Goal: Book appointment/travel/reservation

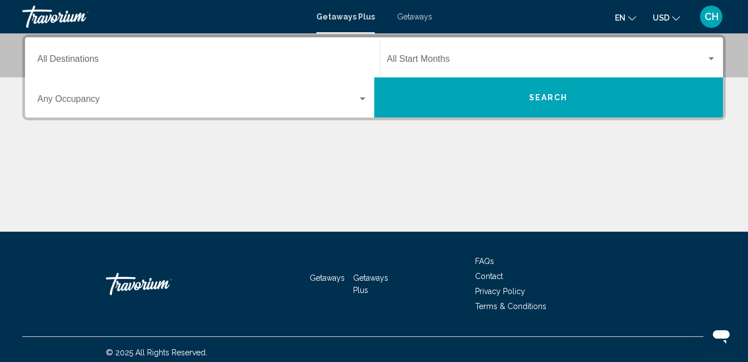
scroll to position [263, 0]
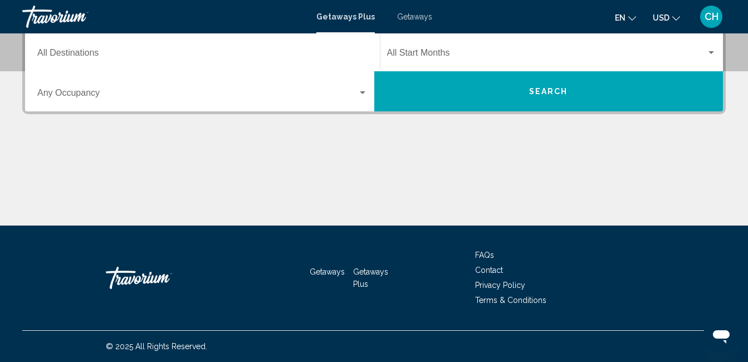
click at [105, 49] on div "Destination All Destinations" at bounding box center [202, 51] width 330 height 35
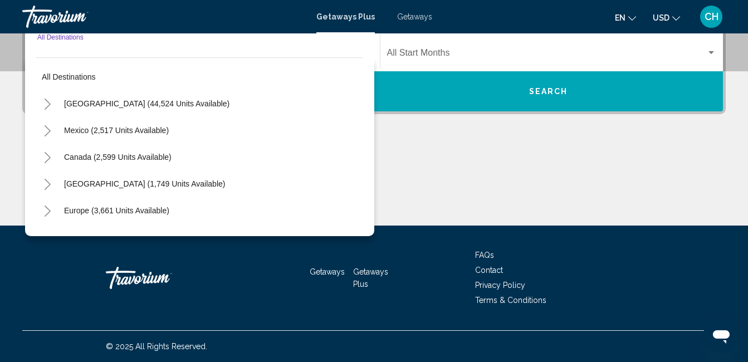
scroll to position [255, 0]
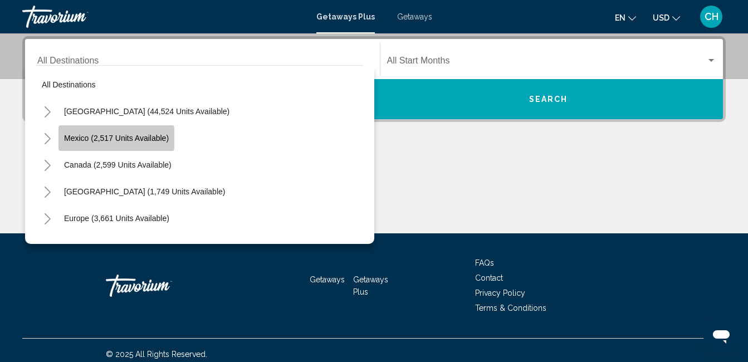
click at [120, 138] on span "Mexico (2,517 units available)" at bounding box center [116, 138] width 105 height 9
type input "**********"
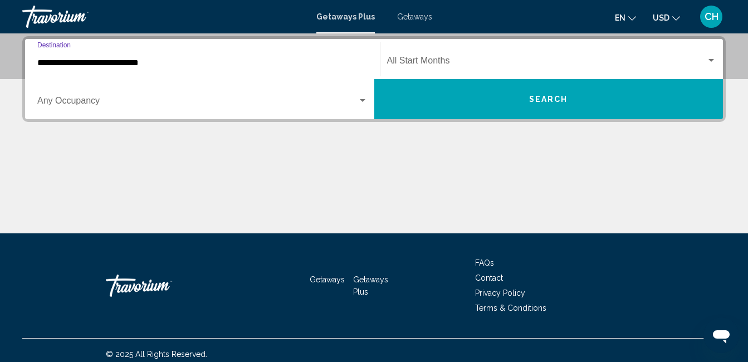
click at [432, 58] on span "Search widget" at bounding box center [547, 63] width 320 height 10
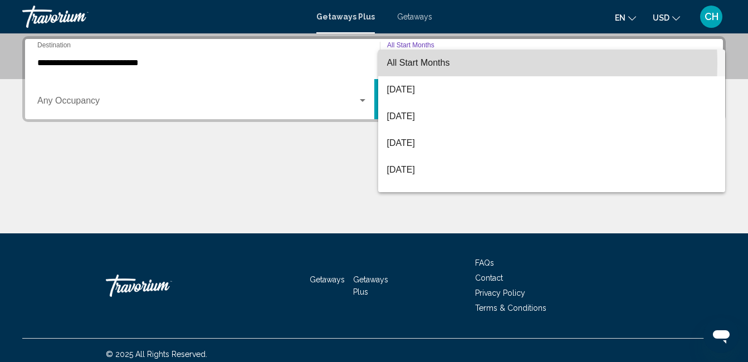
click at [423, 64] on span "All Start Months" at bounding box center [418, 62] width 63 height 9
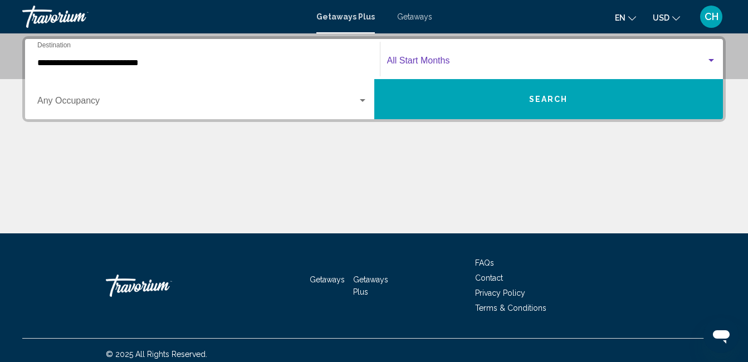
click at [361, 101] on div "Search widget" at bounding box center [363, 100] width 6 height 3
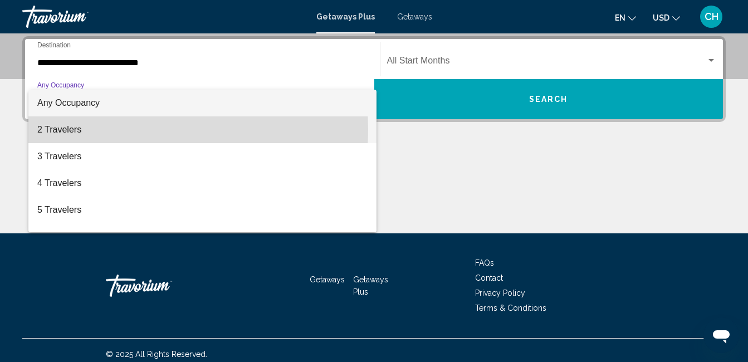
click at [92, 129] on span "2 Travelers" at bounding box center [202, 129] width 330 height 27
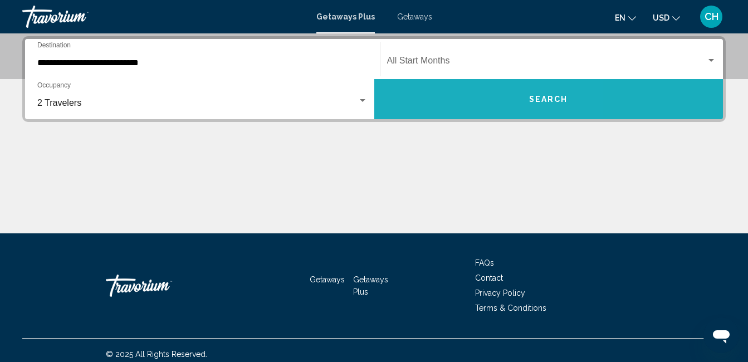
click at [451, 98] on button "Search" at bounding box center [549, 99] width 349 height 40
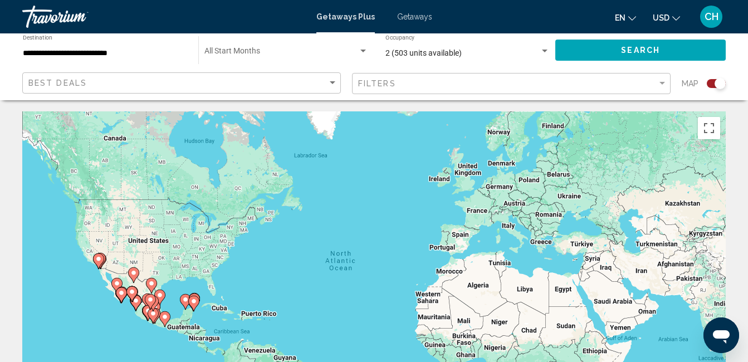
click at [192, 302] on image "Main content" at bounding box center [194, 301] width 7 height 7
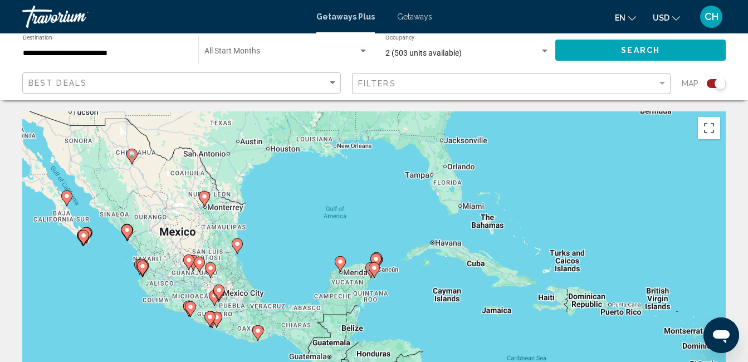
click at [142, 263] on icon "Main content" at bounding box center [142, 268] width 10 height 14
type input "**********"
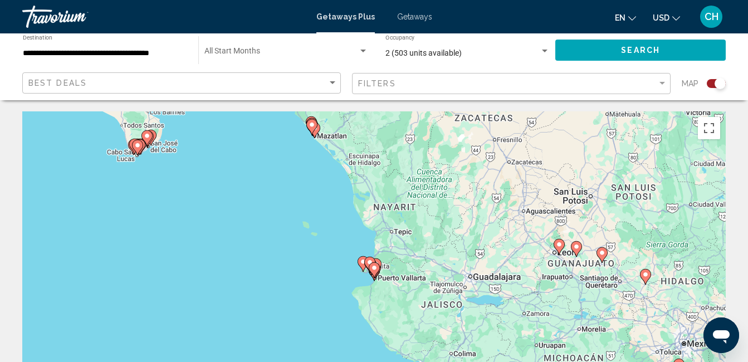
click at [376, 271] on icon "Main content" at bounding box center [374, 270] width 10 height 14
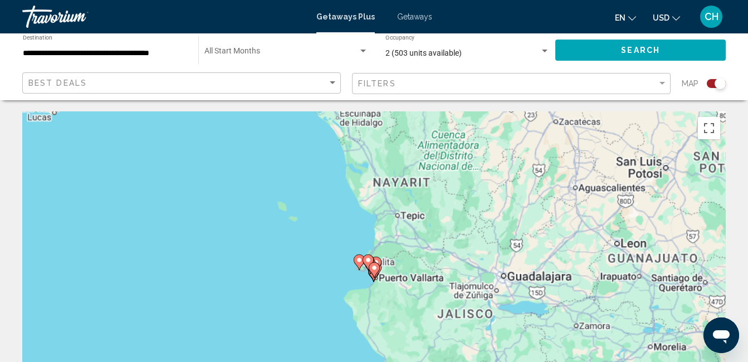
click at [376, 271] on icon "Main content" at bounding box center [374, 270] width 10 height 14
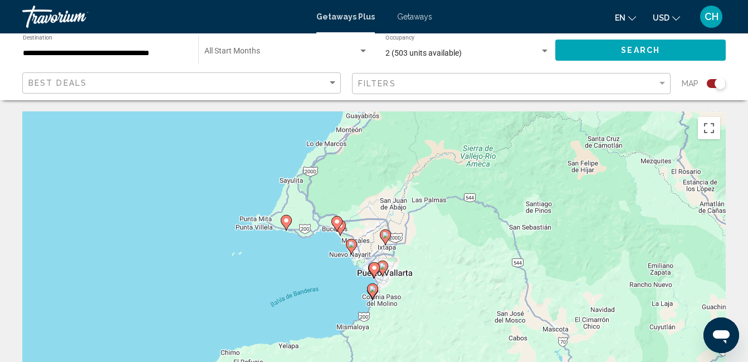
click at [376, 271] on icon "Main content" at bounding box center [374, 270] width 10 height 14
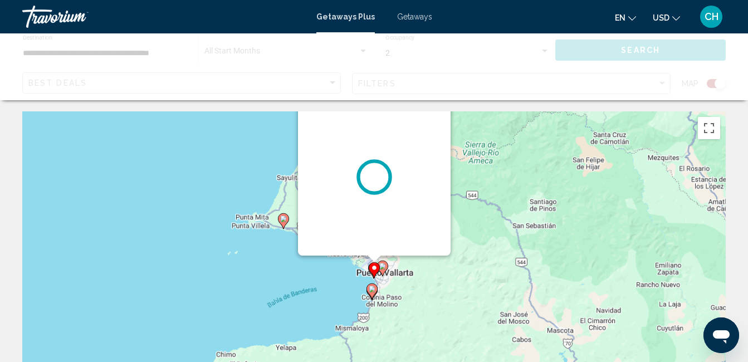
click at [376, 271] on icon "Main content" at bounding box center [374, 270] width 10 height 14
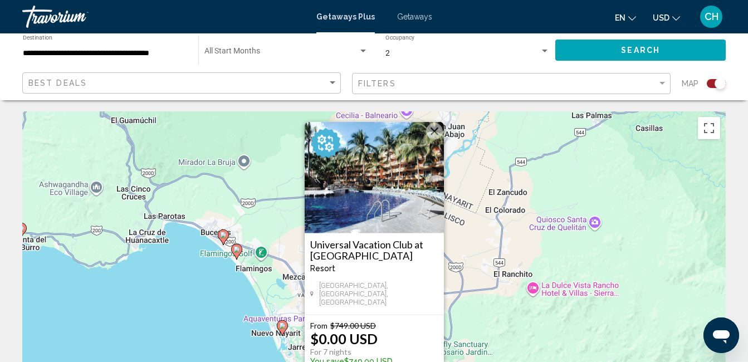
click at [400, 218] on img "Main content" at bounding box center [374, 177] width 139 height 111
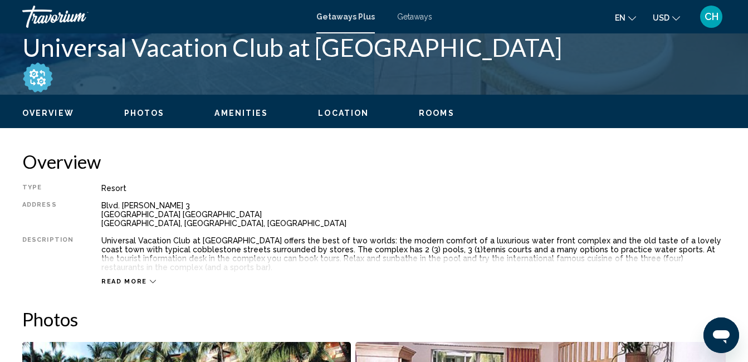
scroll to position [469, 0]
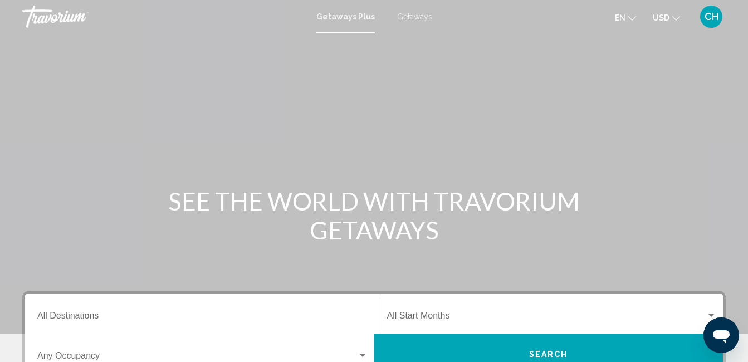
click at [95, 309] on div "Destination All Destinations" at bounding box center [202, 314] width 330 height 35
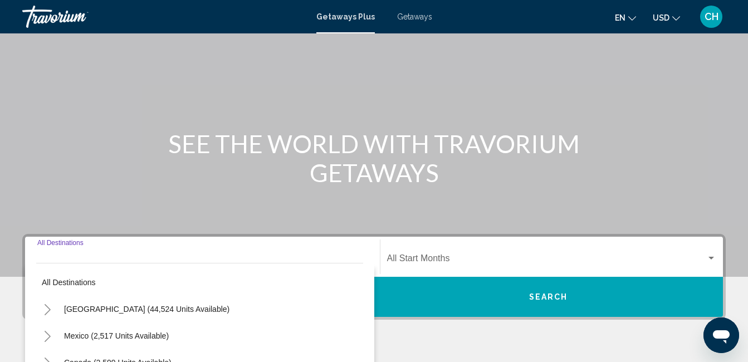
scroll to position [255, 0]
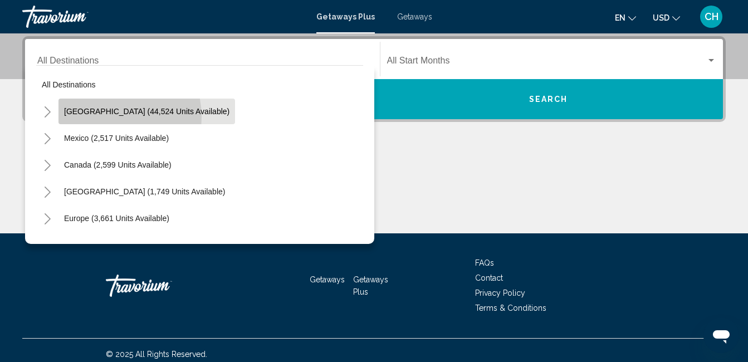
click at [106, 117] on button "[GEOGRAPHIC_DATA] (44,524 units available)" at bounding box center [147, 112] width 177 height 26
type input "**********"
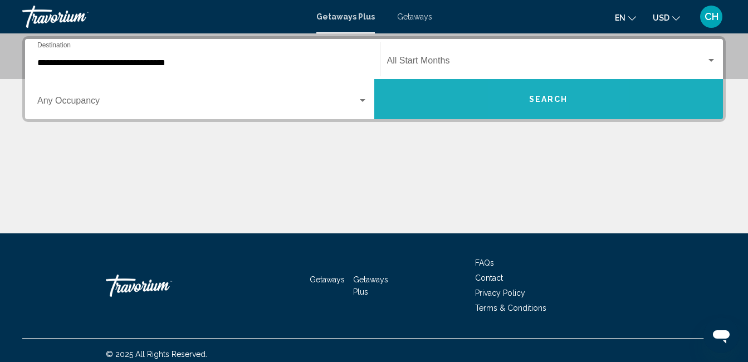
click at [536, 105] on button "Search" at bounding box center [549, 99] width 349 height 40
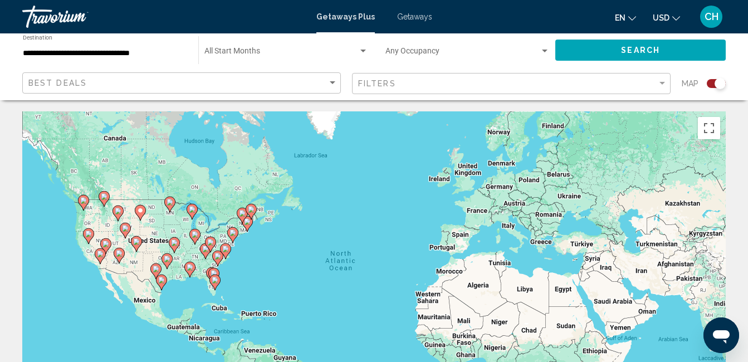
click at [231, 247] on div "To activate drag with keyboard, press Alt + Enter. Once in keyboard drag state,…" at bounding box center [374, 278] width 704 height 334
click at [220, 252] on gmp-advanced-marker "Main content" at bounding box center [225, 251] width 11 height 17
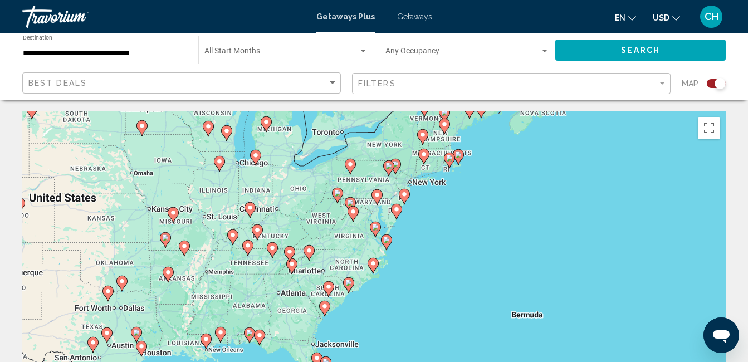
click at [363, 231] on div "To activate drag with keyboard, press Alt + Enter. Once in keyboard drag state,…" at bounding box center [374, 278] width 704 height 334
click at [376, 226] on image "Main content" at bounding box center [375, 227] width 7 height 7
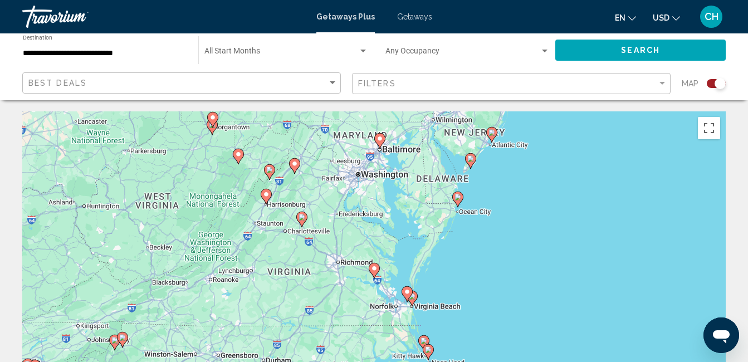
click at [410, 297] on icon "Main content" at bounding box center [407, 294] width 11 height 16
type input "**********"
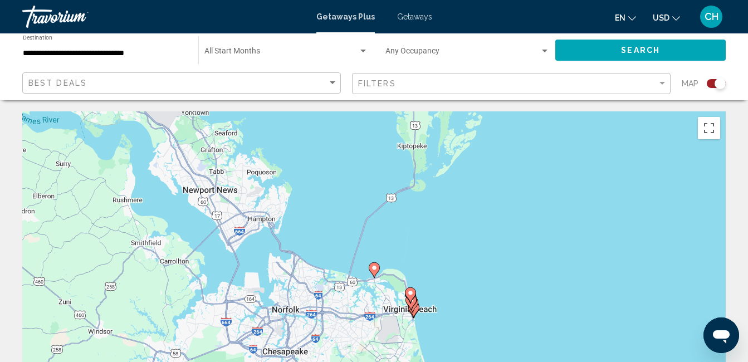
click at [410, 297] on icon "Main content" at bounding box center [410, 295] width 10 height 14
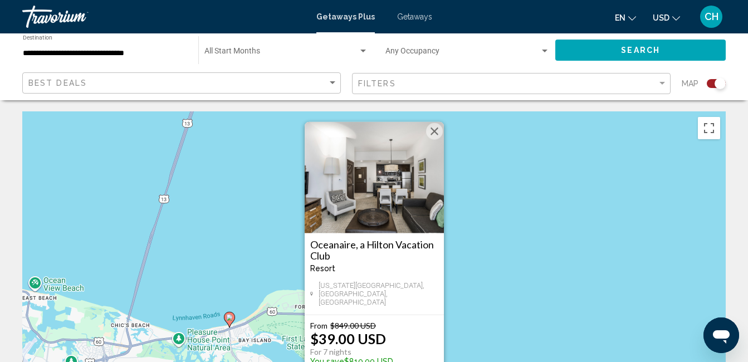
click at [382, 190] on img "Main content" at bounding box center [374, 177] width 139 height 111
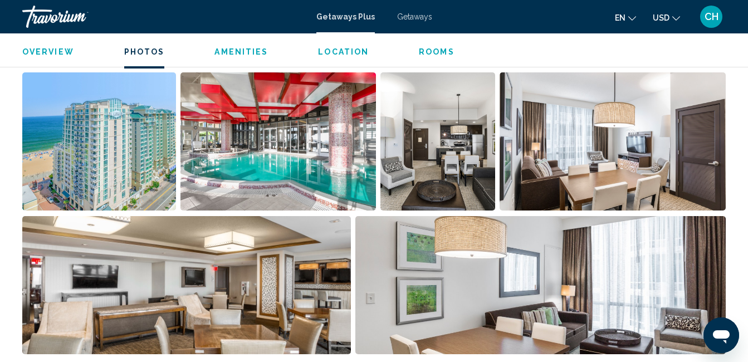
scroll to position [682, 0]
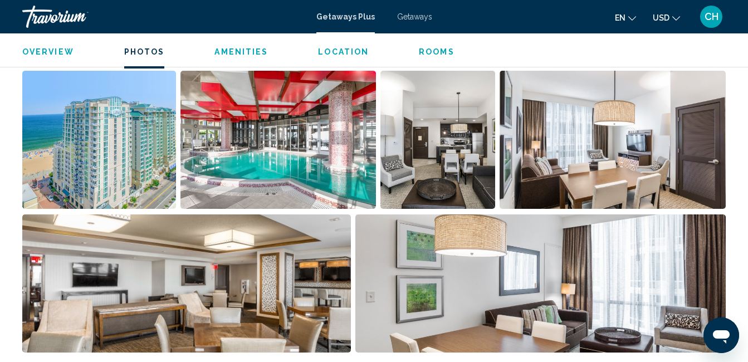
click at [52, 54] on span "Overview" at bounding box center [48, 51] width 52 height 9
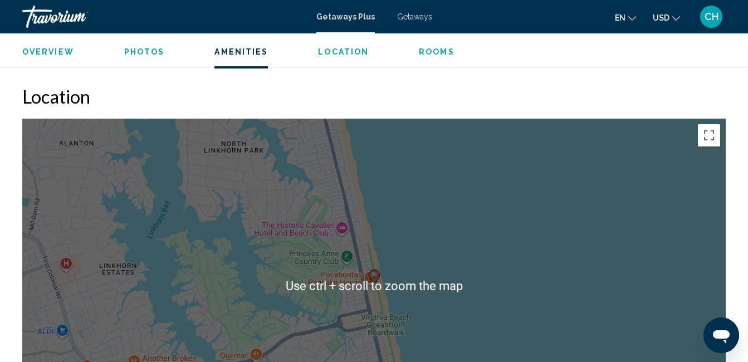
scroll to position [1223, 0]
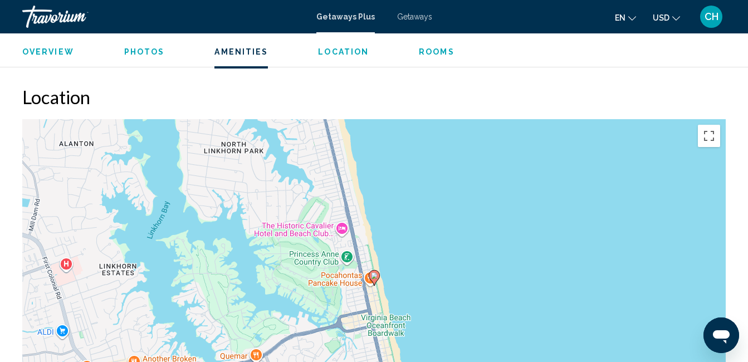
click at [206, 96] on h2 "Location" at bounding box center [374, 97] width 704 height 22
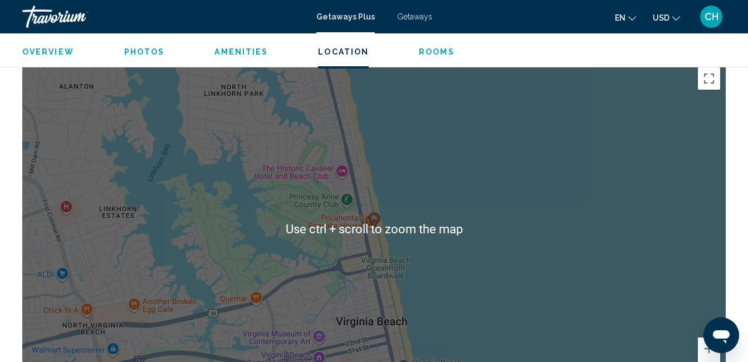
scroll to position [1283, 0]
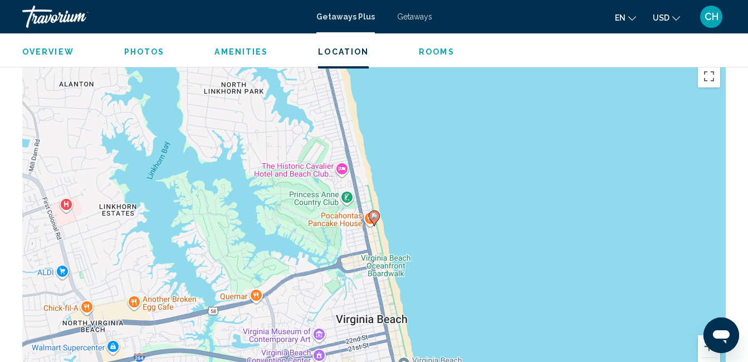
click at [307, 157] on div "To activate drag with keyboard, press Alt + Enter. Once in keyboard drag state,…" at bounding box center [374, 227] width 704 height 334
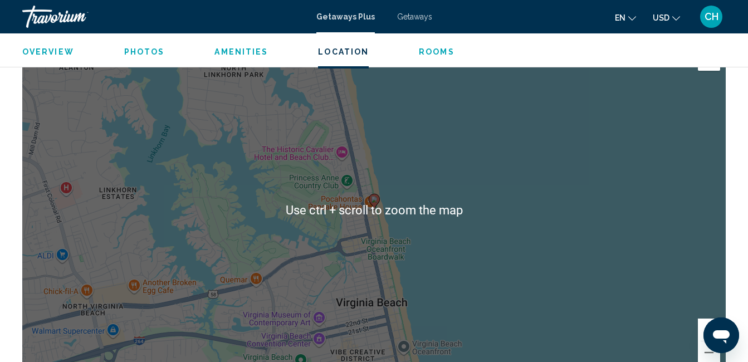
scroll to position [1302, 0]
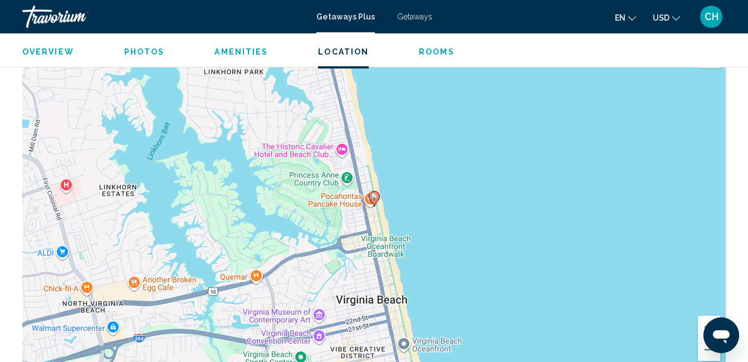
click at [315, 251] on div "To activate drag with keyboard, press Alt + Enter. Once in keyboard drag state,…" at bounding box center [374, 207] width 704 height 334
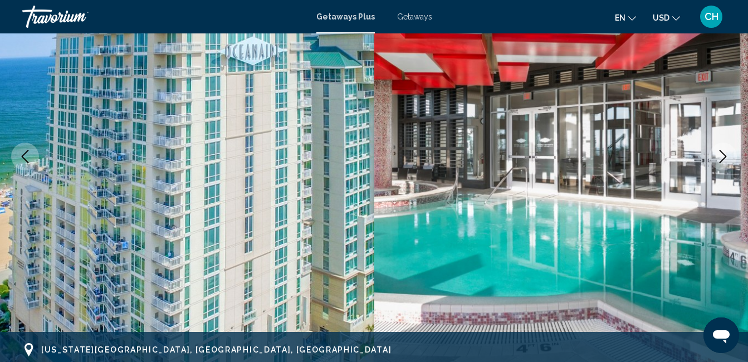
scroll to position [0, 0]
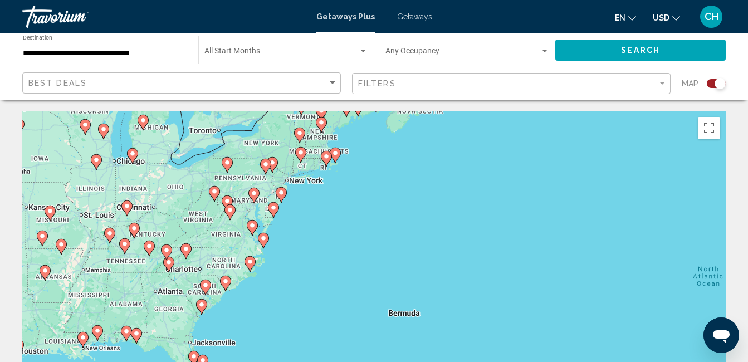
click at [252, 225] on div "To activate drag with keyboard, press Alt + Enter. Once in keyboard drag state,…" at bounding box center [374, 278] width 704 height 334
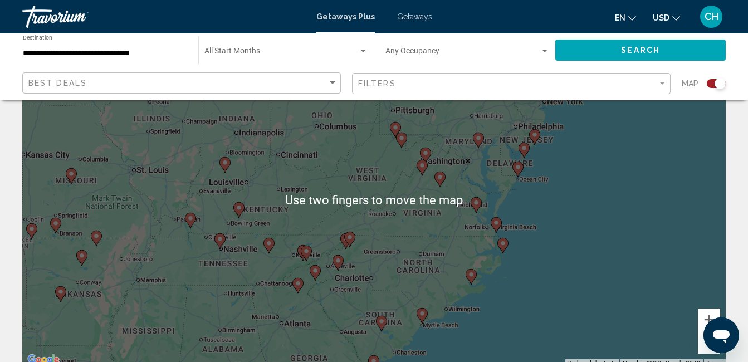
scroll to position [80, 0]
click at [273, 250] on div "To activate drag with keyboard, press Alt + Enter. Once in keyboard drag state,…" at bounding box center [374, 198] width 704 height 334
type input "**********"
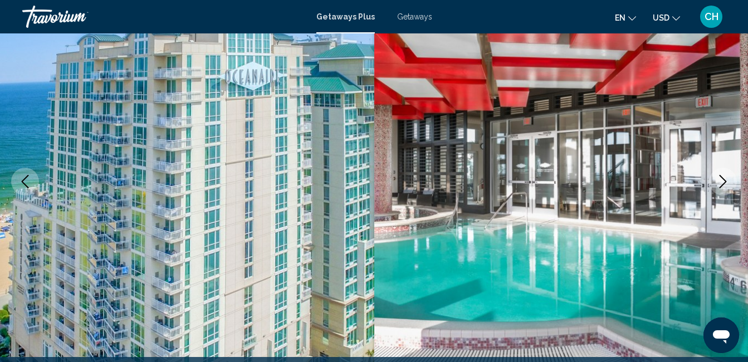
scroll to position [116, 0]
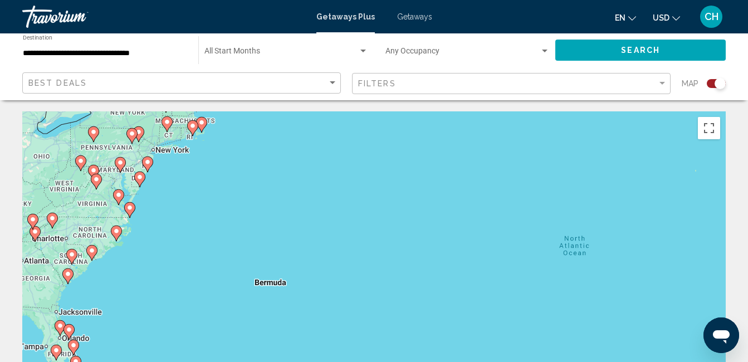
click at [128, 206] on image "Main content" at bounding box center [130, 208] width 7 height 7
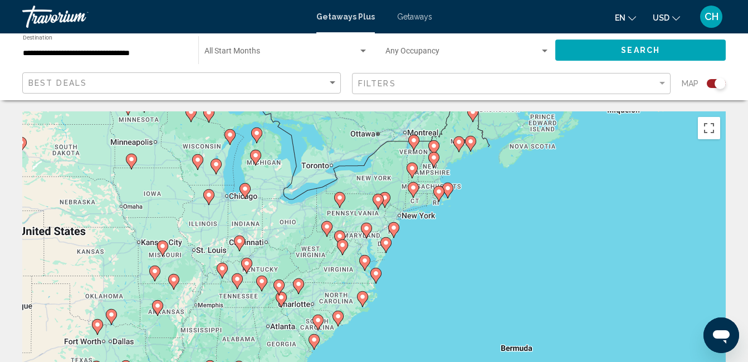
click at [376, 273] on div "To activate drag with keyboard, press Alt + Enter. Once in keyboard drag state,…" at bounding box center [374, 278] width 704 height 334
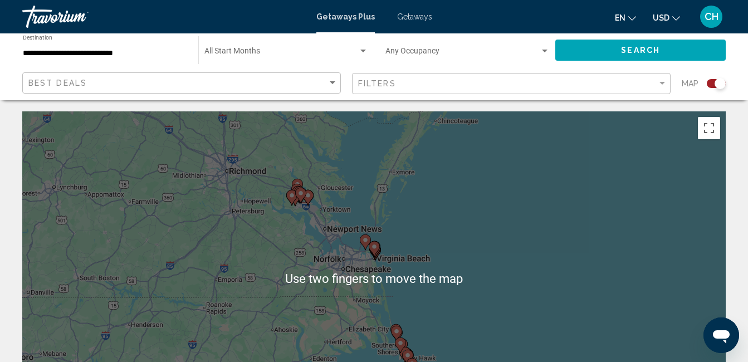
click at [375, 251] on icon "Main content" at bounding box center [374, 249] width 10 height 14
type input "**********"
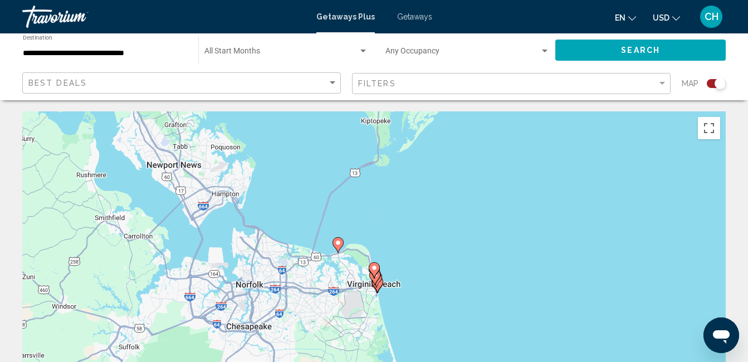
click at [374, 269] on image "Main content" at bounding box center [374, 268] width 7 height 7
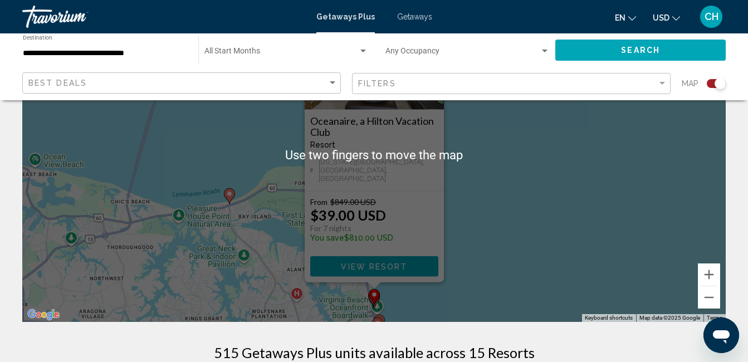
scroll to position [127, 0]
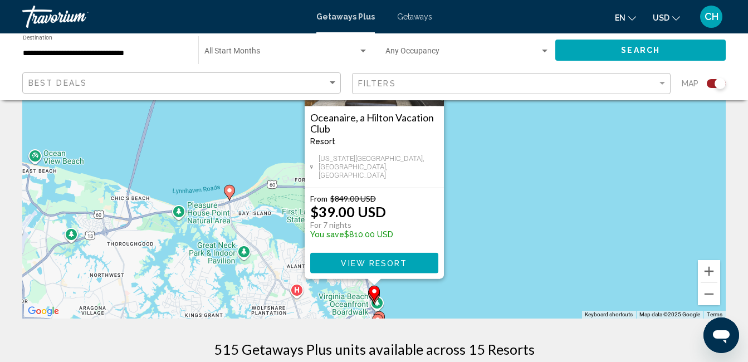
click at [356, 264] on span "View Resort" at bounding box center [374, 263] width 66 height 9
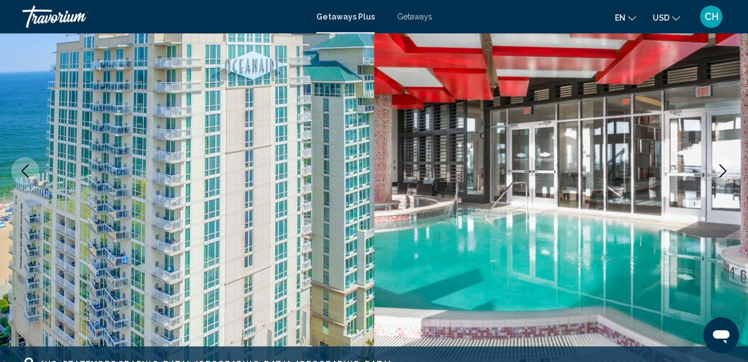
scroll to position [117, 0]
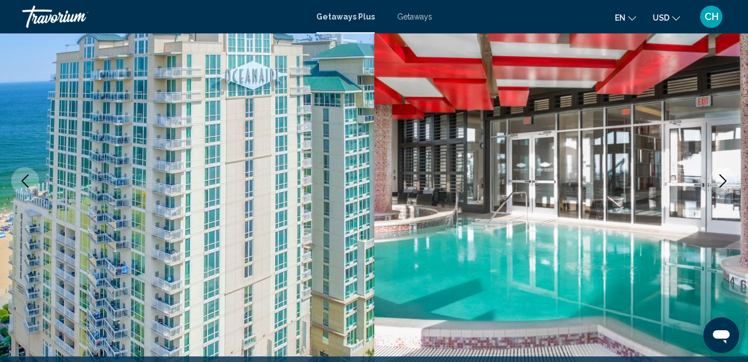
click at [408, 16] on span "Getaways" at bounding box center [414, 16] width 35 height 9
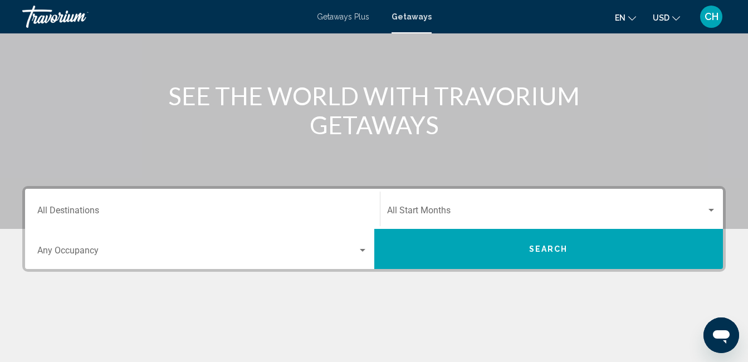
scroll to position [108, 0]
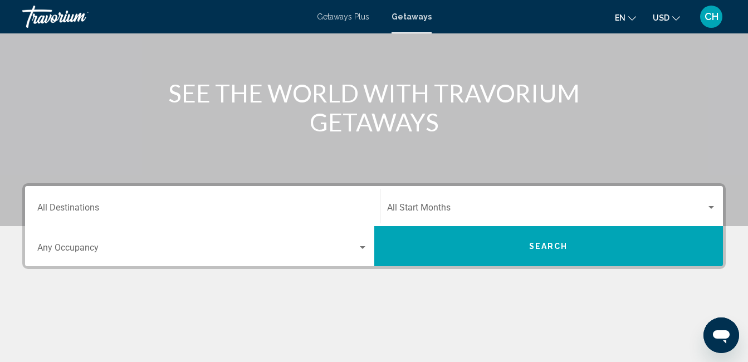
click at [66, 212] on input "Destination All Destinations" at bounding box center [202, 210] width 330 height 10
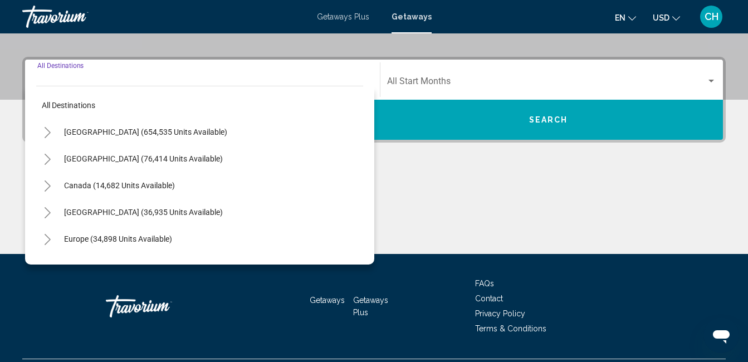
scroll to position [255, 0]
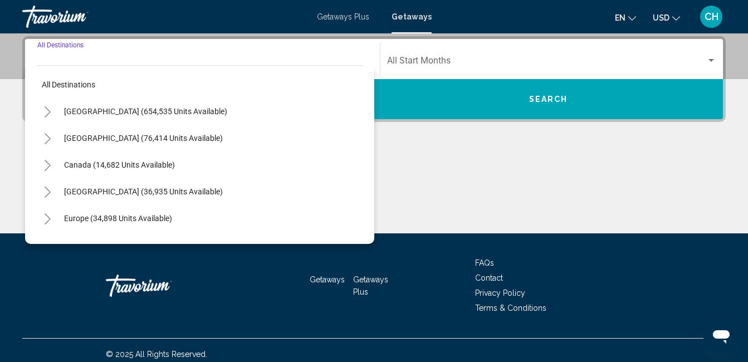
click at [51, 61] on input "Destination All Destinations" at bounding box center [202, 63] width 330 height 10
click at [48, 59] on input "Destination All Destinations" at bounding box center [202, 63] width 330 height 10
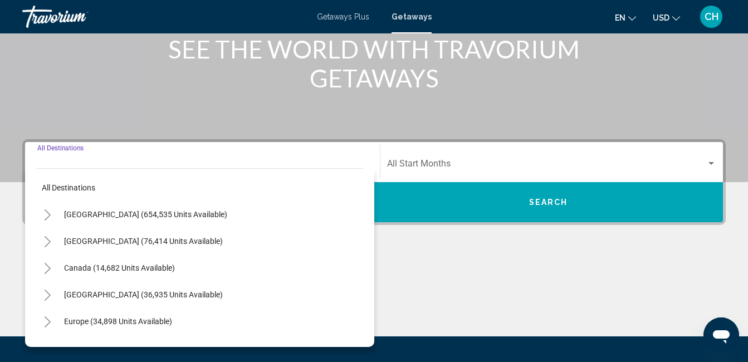
scroll to position [151, 0]
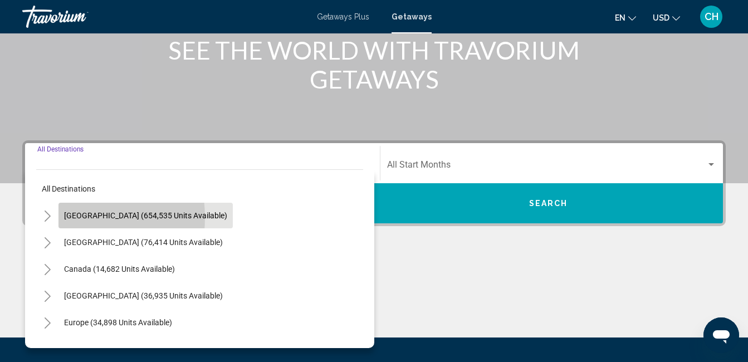
click at [59, 218] on button "[GEOGRAPHIC_DATA] (654,535 units available)" at bounding box center [146, 216] width 174 height 26
type input "**********"
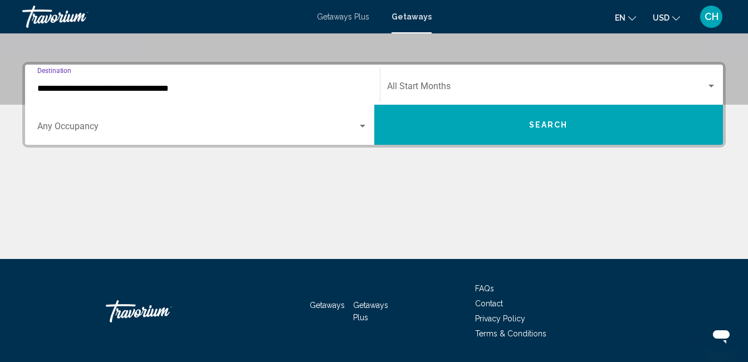
scroll to position [255, 0]
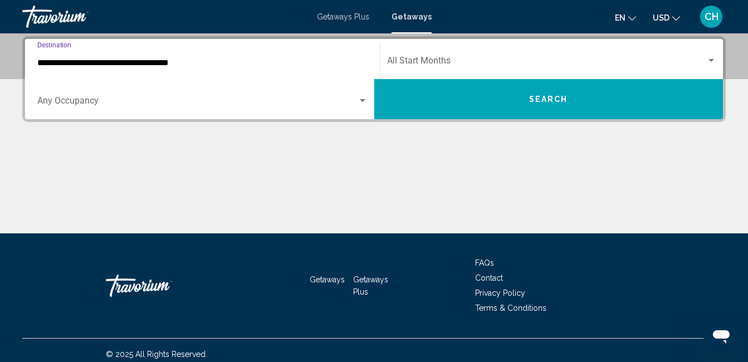
click at [47, 106] on span "Search widget" at bounding box center [197, 103] width 320 height 10
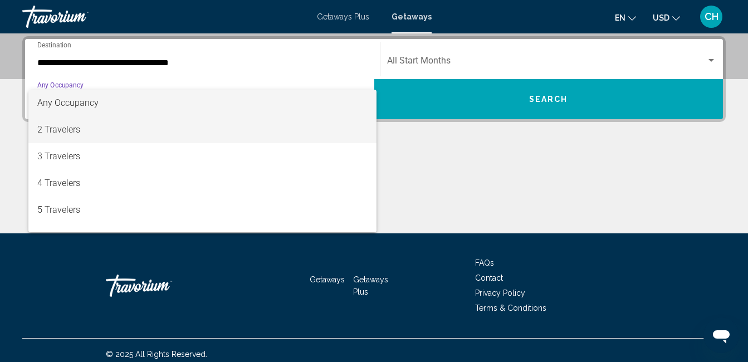
click at [57, 136] on span "2 Travelers" at bounding box center [202, 129] width 330 height 27
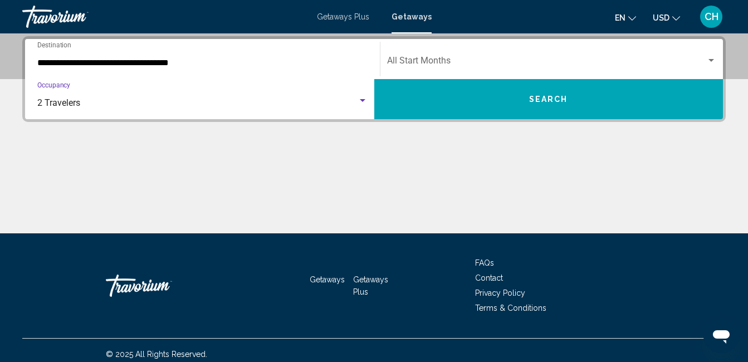
click at [60, 62] on input "**********" at bounding box center [202, 63] width 330 height 10
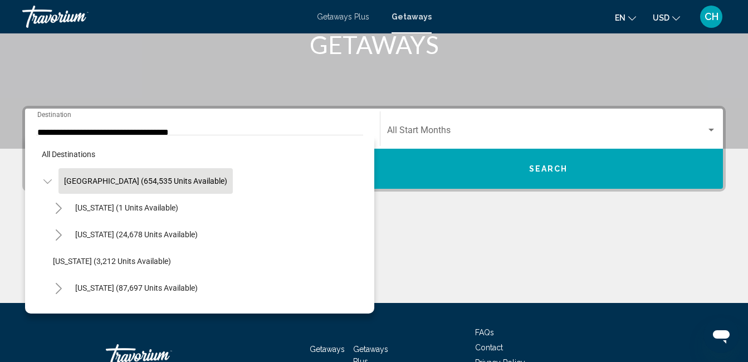
click at [412, 19] on span "Getaways" at bounding box center [412, 16] width 40 height 9
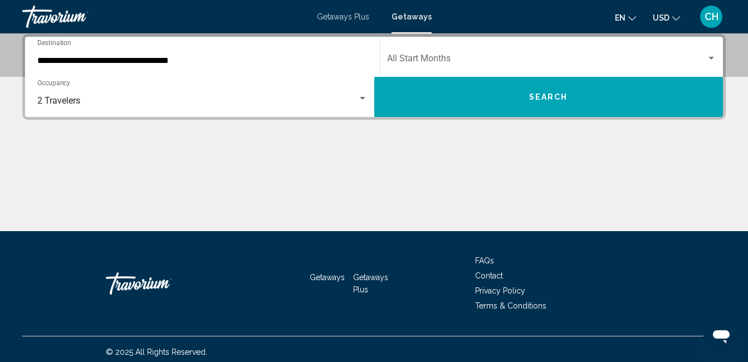
scroll to position [263, 0]
